Goal: Find specific page/section: Find specific page/section

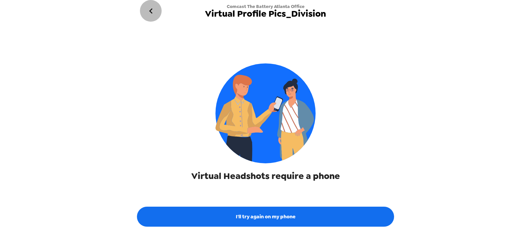
click at [150, 12] on icon "go back" at bounding box center [151, 11] width 11 height 11
